Goal: Check status

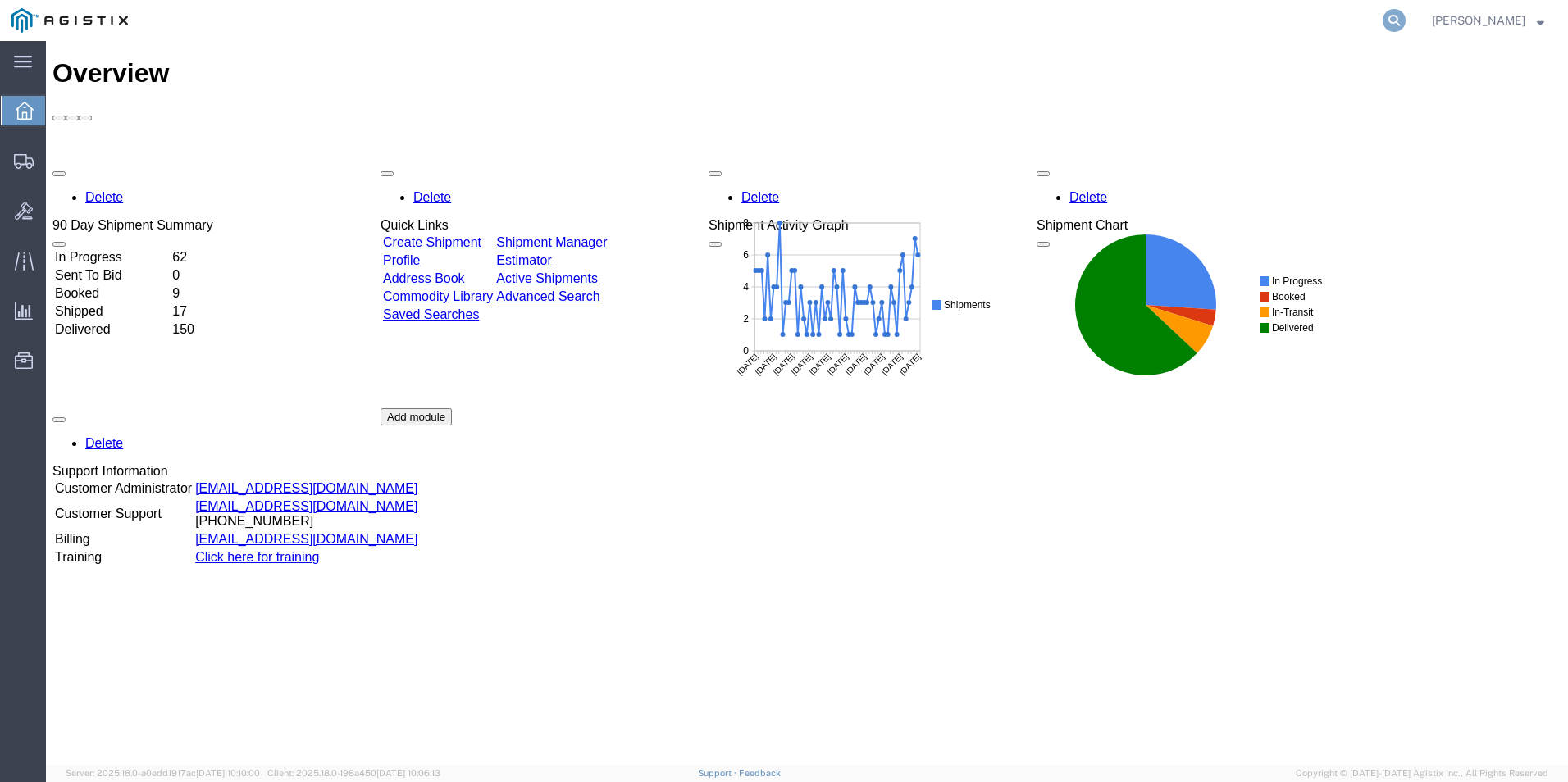
click at [1398, 17] on icon at bounding box center [1394, 20] width 23 height 23
click at [1366, 25] on input "GDIT-71798" at bounding box center [1133, 20] width 499 height 39
type input "GDIT-71798"
click at [1393, 21] on icon at bounding box center [1394, 20] width 23 height 23
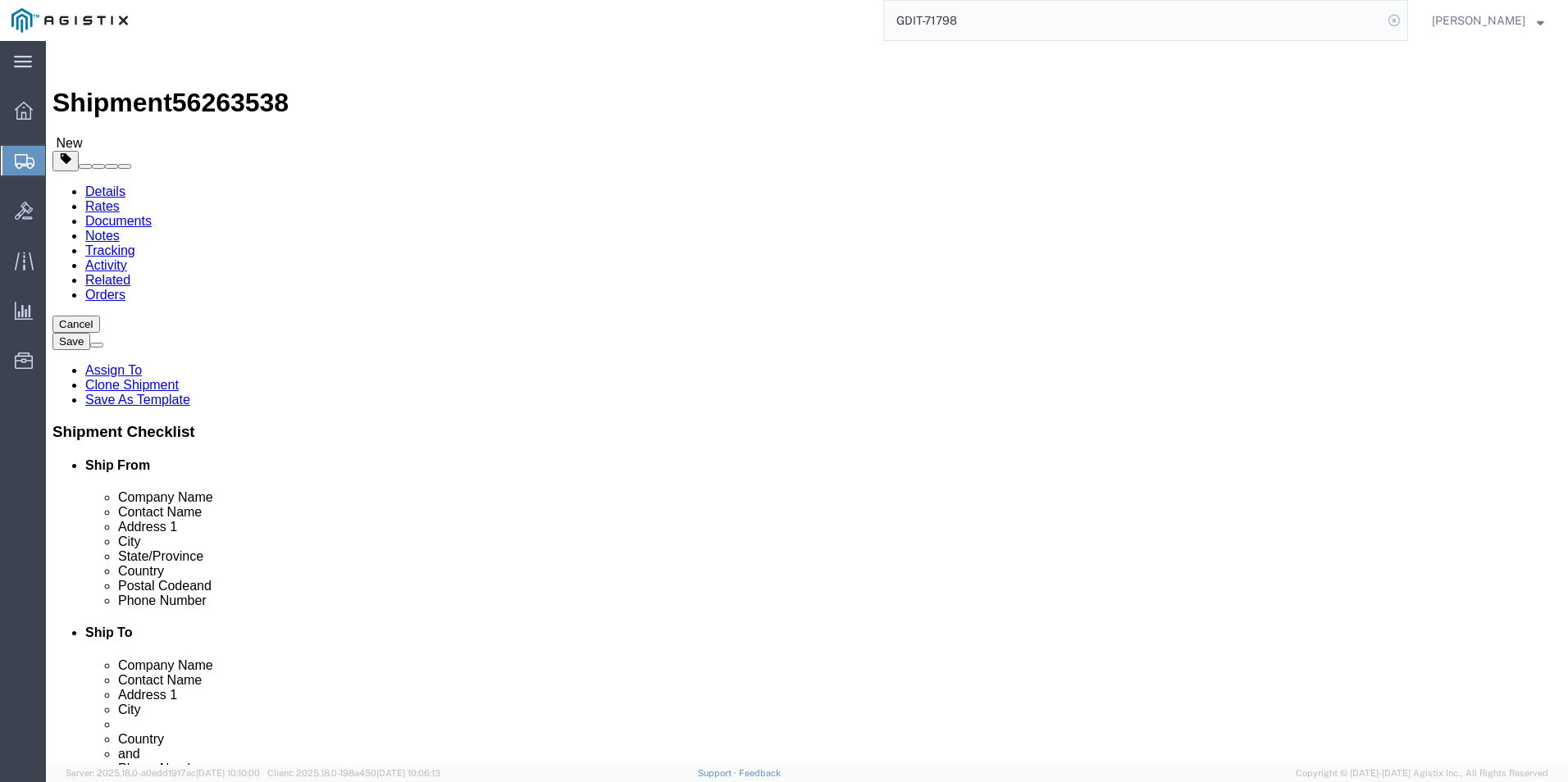
select select "69651"
select select "59114"
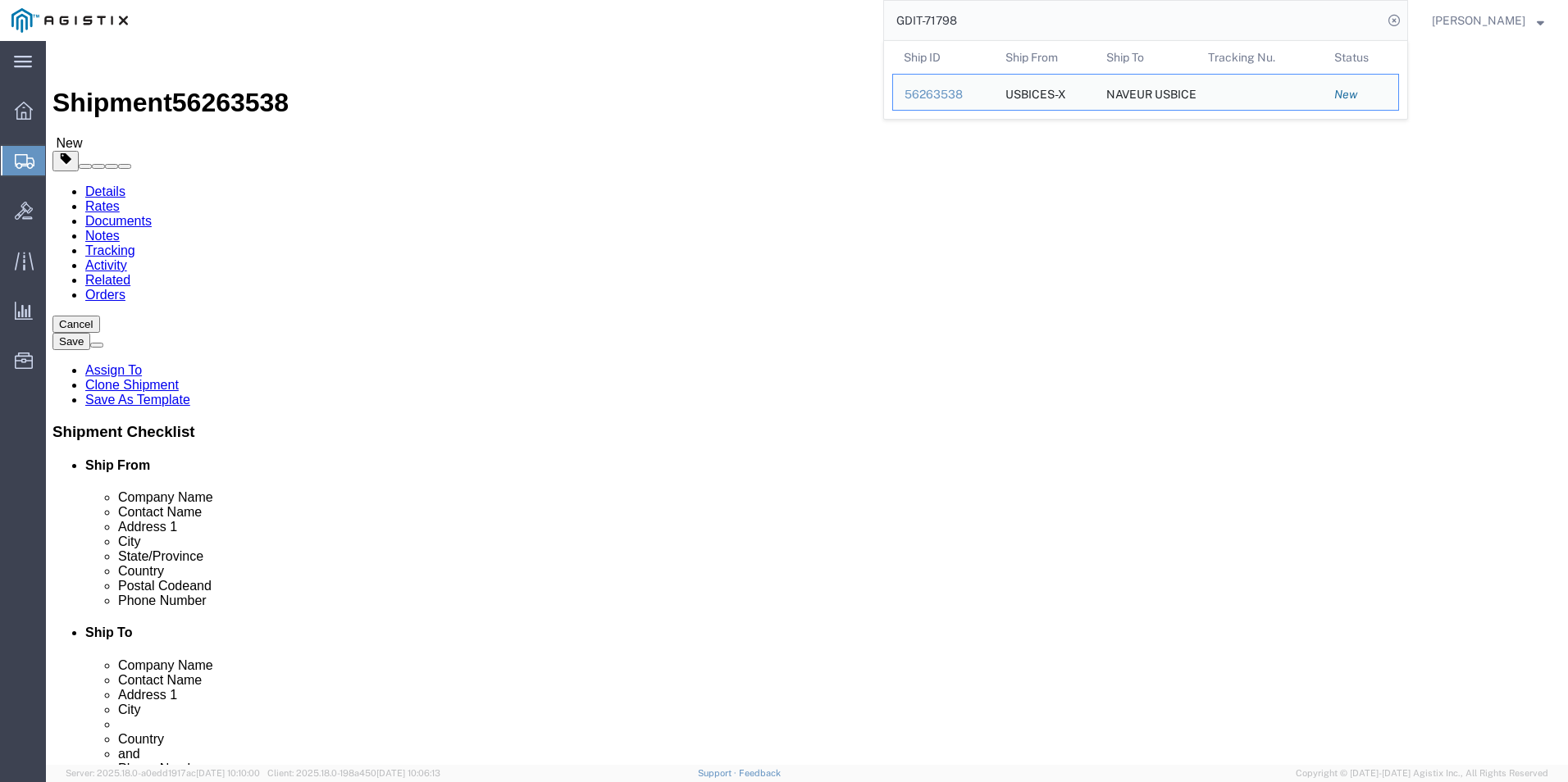
drag, startPoint x: 1068, startPoint y: 368, endPoint x: 811, endPoint y: 372, distance: 257.0
click div "Base Militare Americana - CNE-CNA-C6F N66"
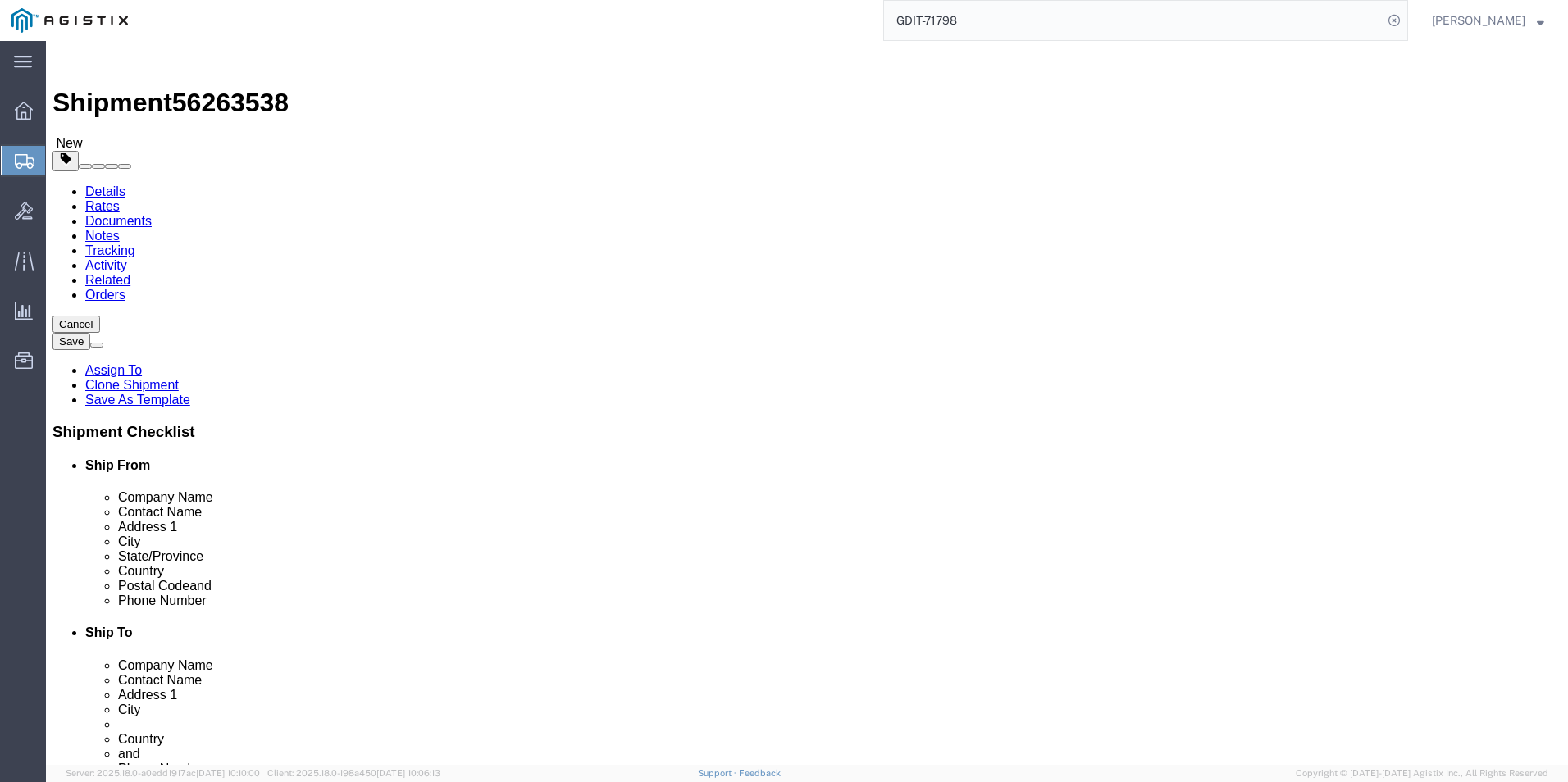
drag, startPoint x: 1014, startPoint y: 403, endPoint x: 808, endPoint y: 410, distance: 206.1
click div "Viale [PERSON_NAME] [PERSON_NAME][GEOGRAPHIC_DATA]"
drag, startPoint x: 875, startPoint y: 433, endPoint x: 803, endPoint y: 440, distance: 72.3
click div "[GEOGRAPHIC_DATA]"
drag, startPoint x: 960, startPoint y: 556, endPoint x: 839, endPoint y: 556, distance: 121.0
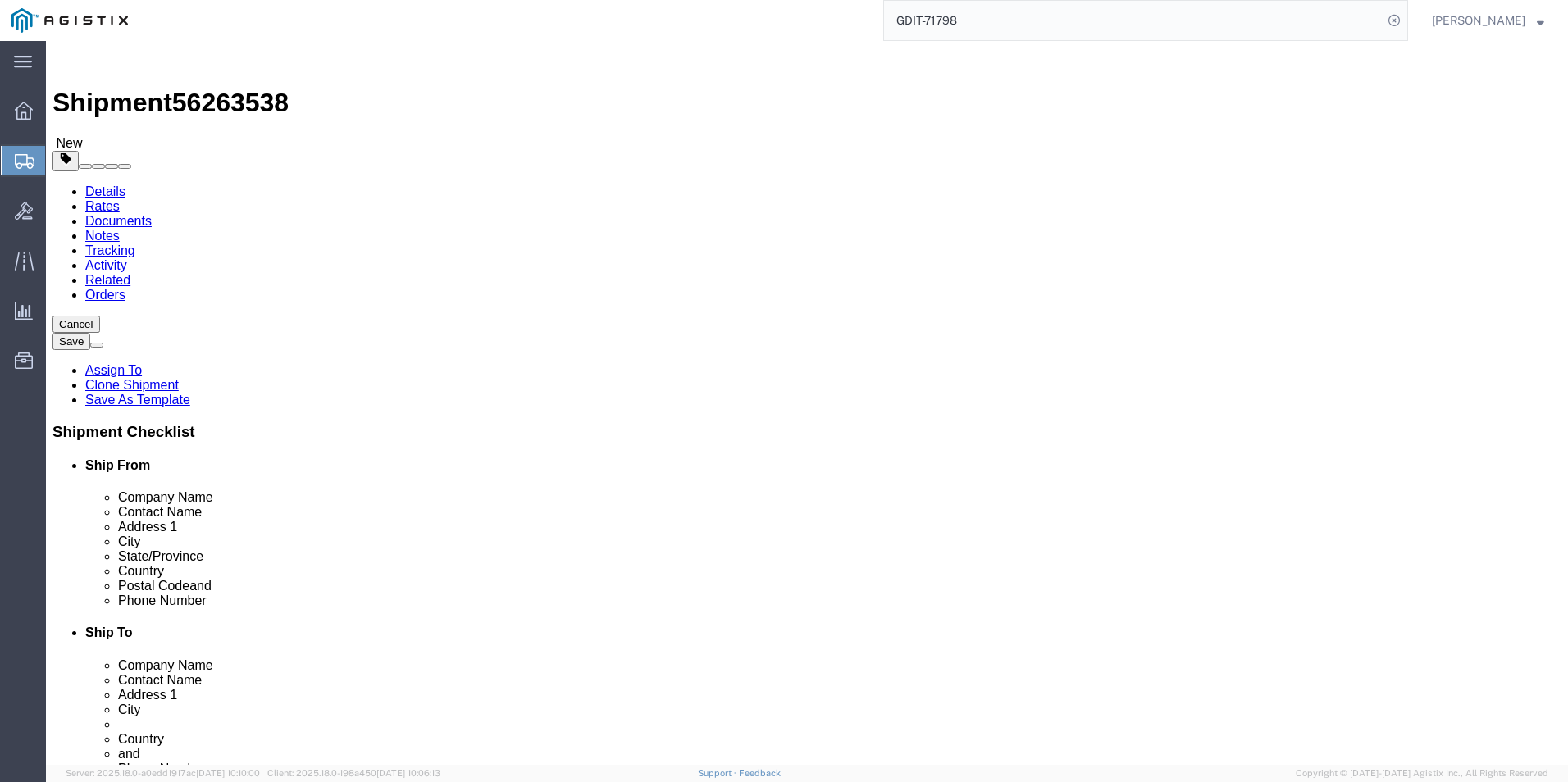
click input "[PHONE_NUMBER]"
click icon
click dd "10500.00 USD"
